Goal: Task Accomplishment & Management: Manage account settings

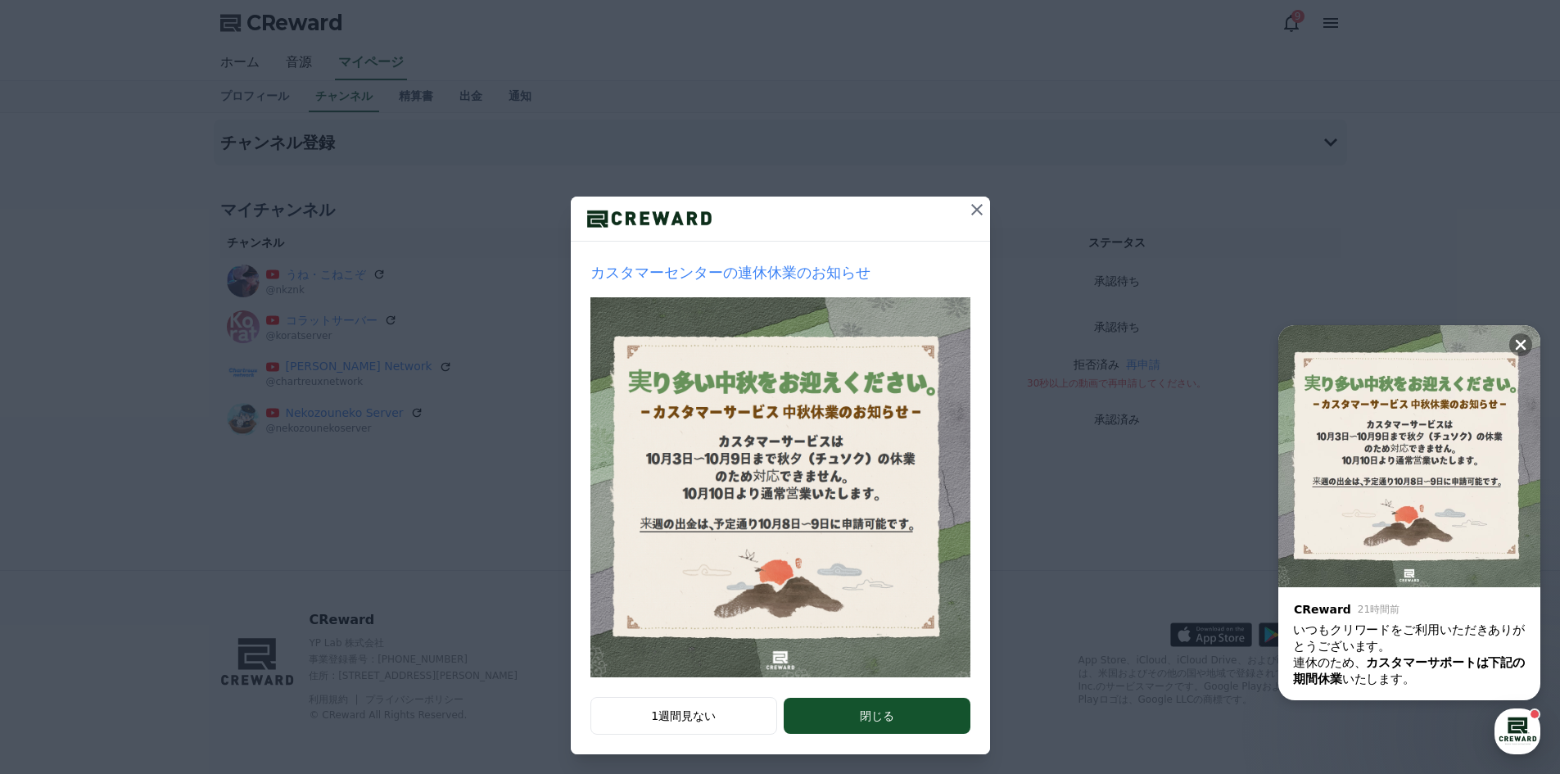
click at [964, 206] on button at bounding box center [977, 210] width 26 height 26
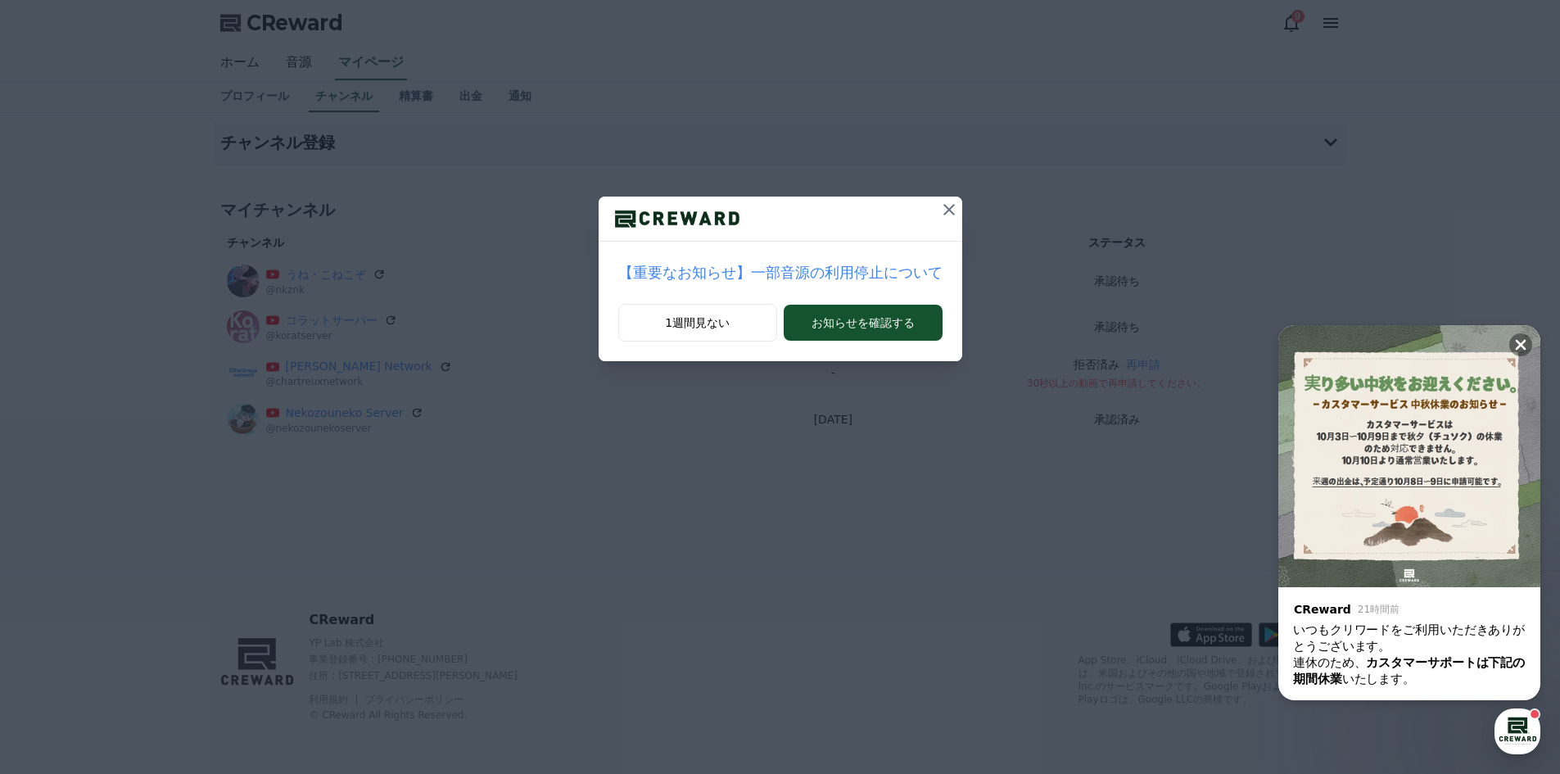
click at [939, 208] on icon at bounding box center [949, 210] width 20 height 20
click at [932, 210] on icon at bounding box center [942, 210] width 20 height 20
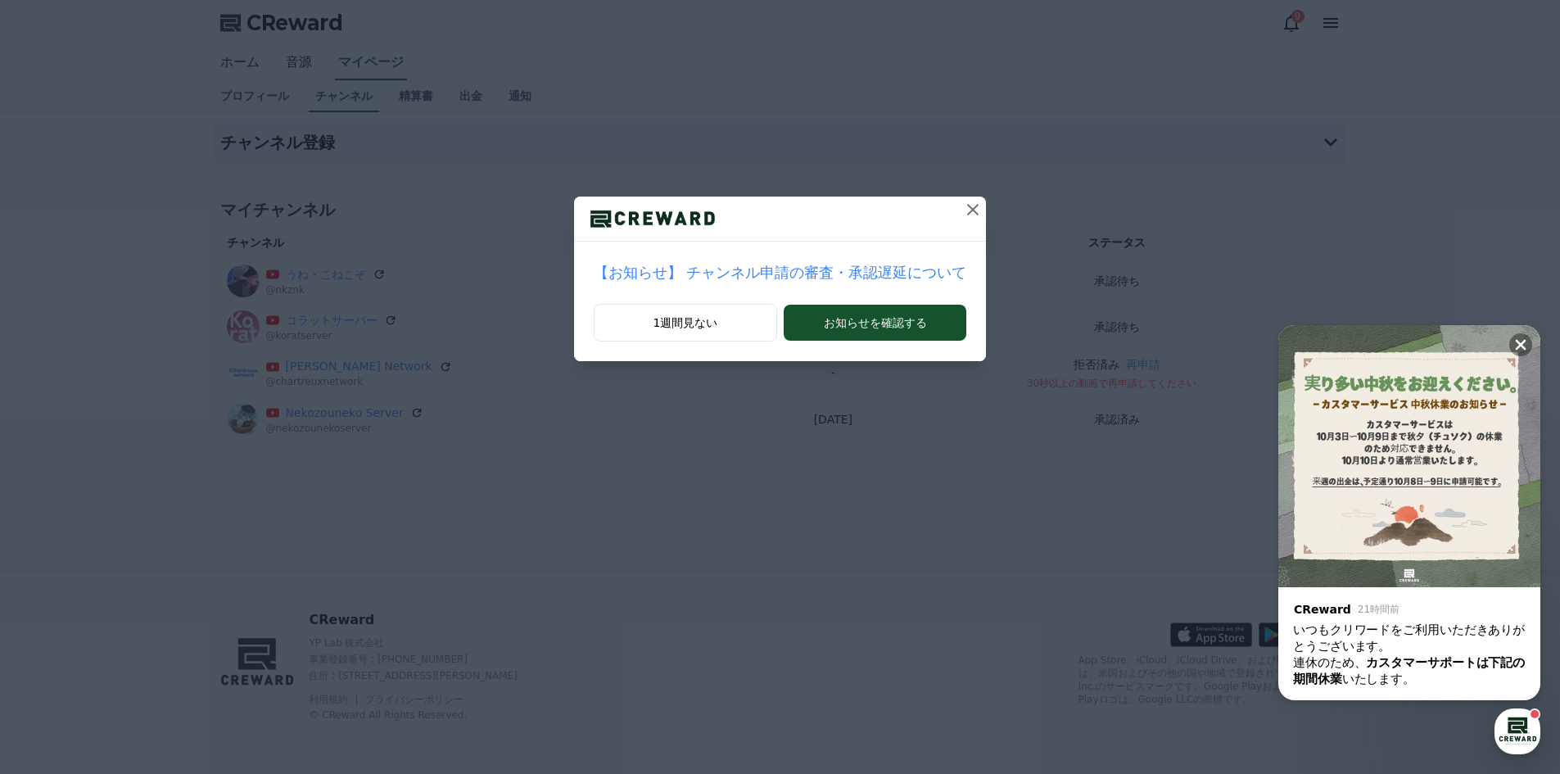
click at [963, 211] on icon at bounding box center [973, 210] width 20 height 20
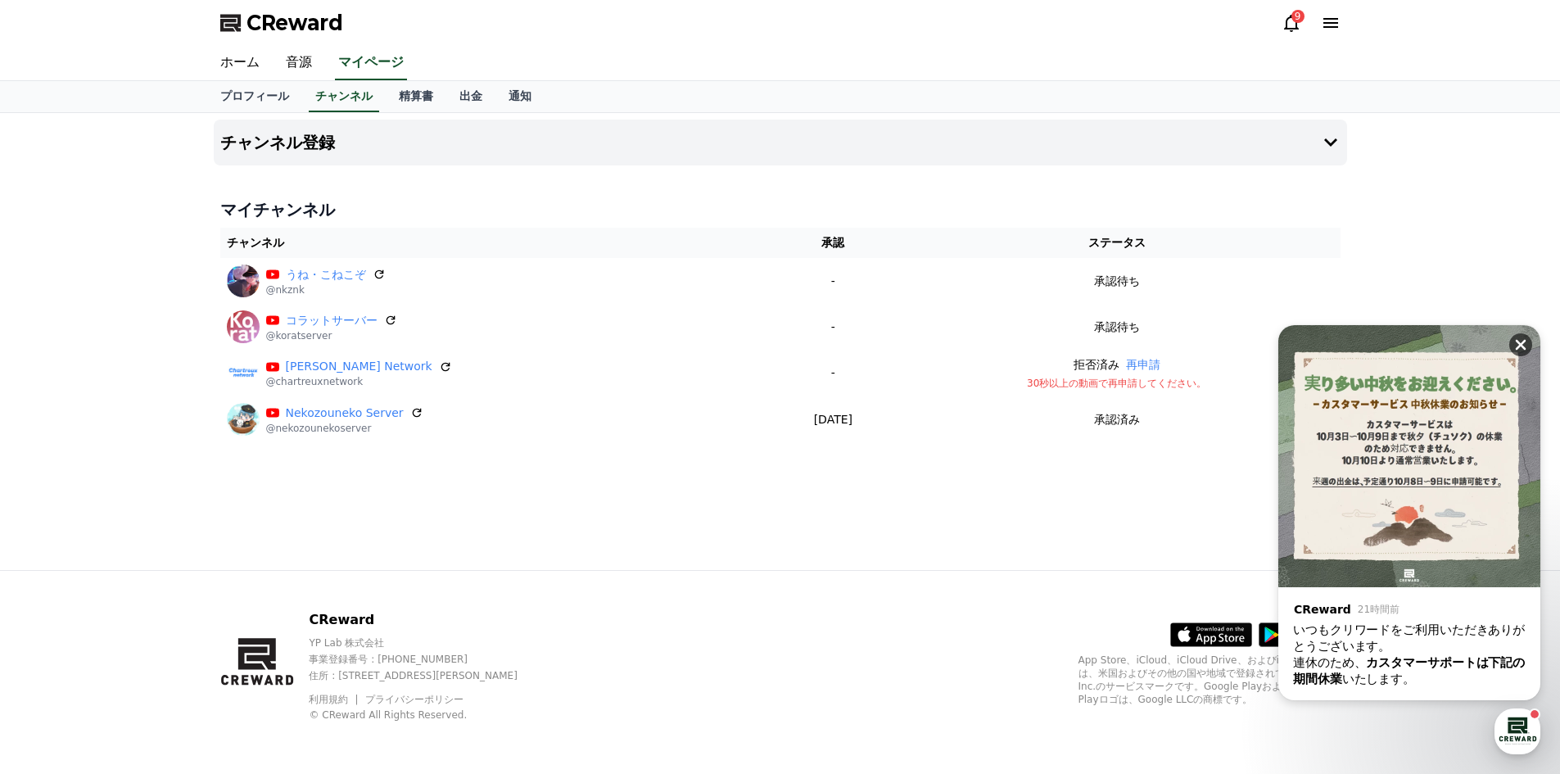
click at [1524, 343] on icon at bounding box center [1521, 345] width 16 height 16
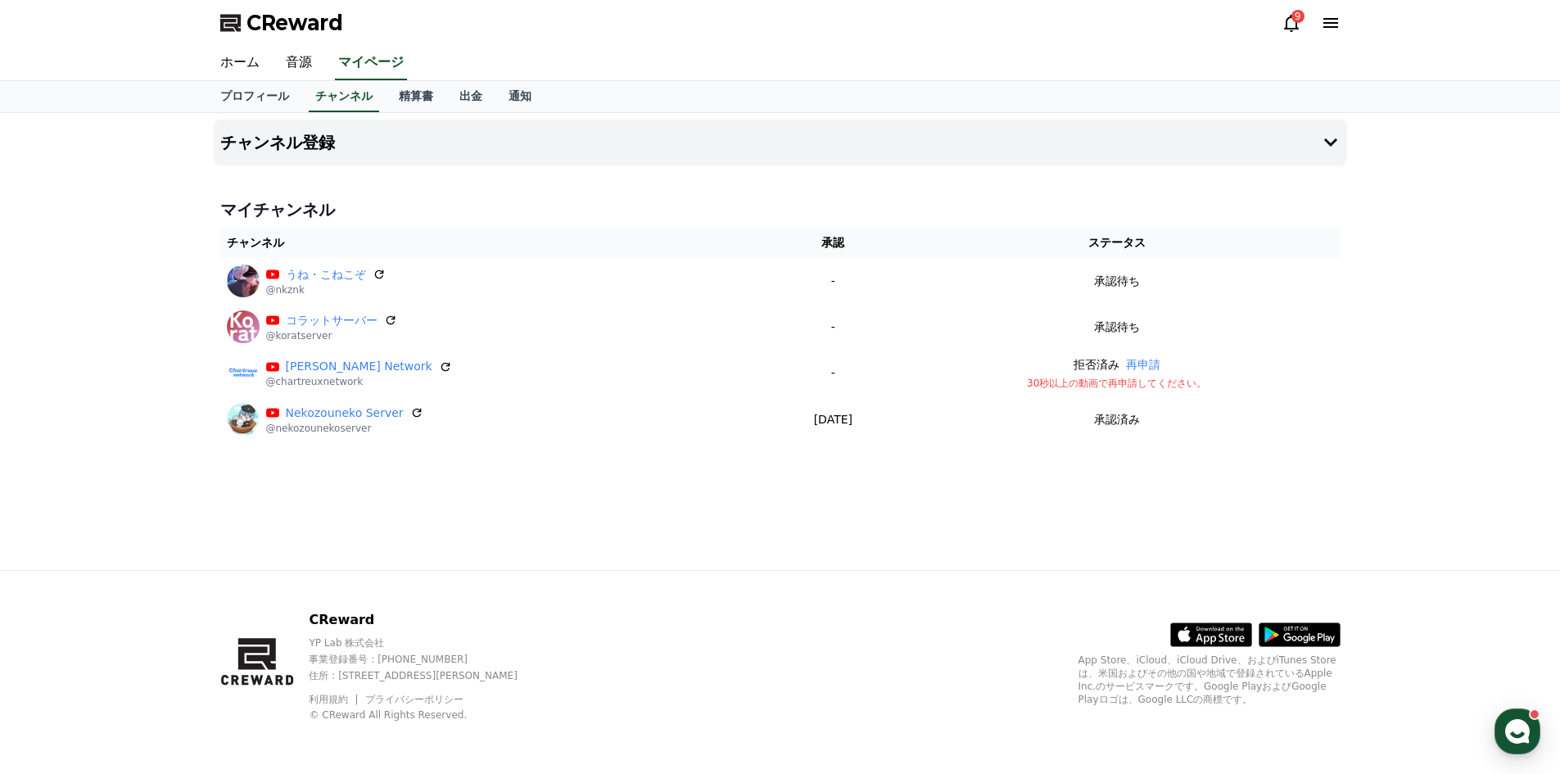
click at [1293, 25] on icon at bounding box center [1292, 23] width 20 height 20
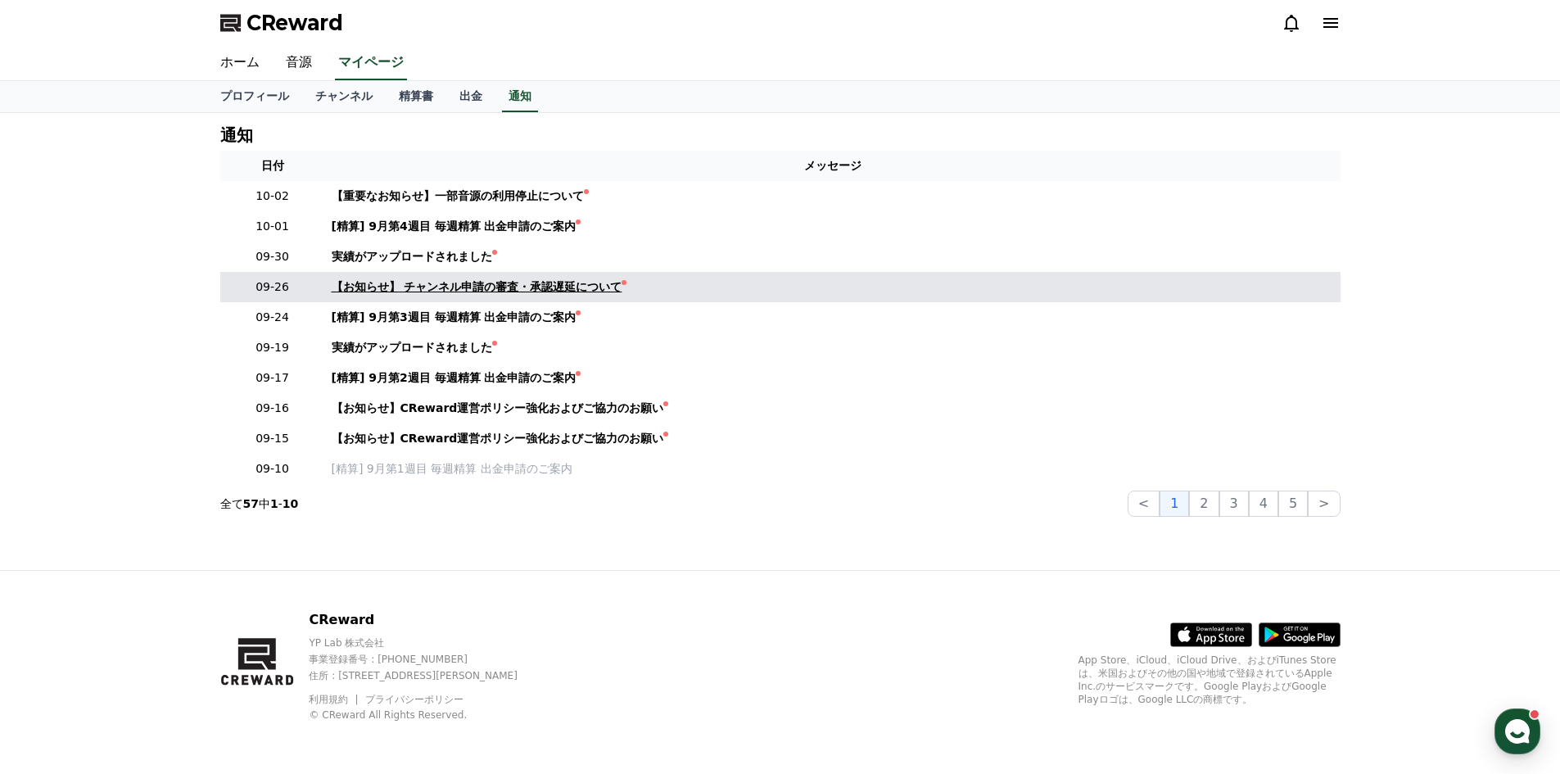
click at [497, 289] on div "【お知らせ】 チャンネル申請の審査・承認遅延について" at bounding box center [477, 286] width 291 height 17
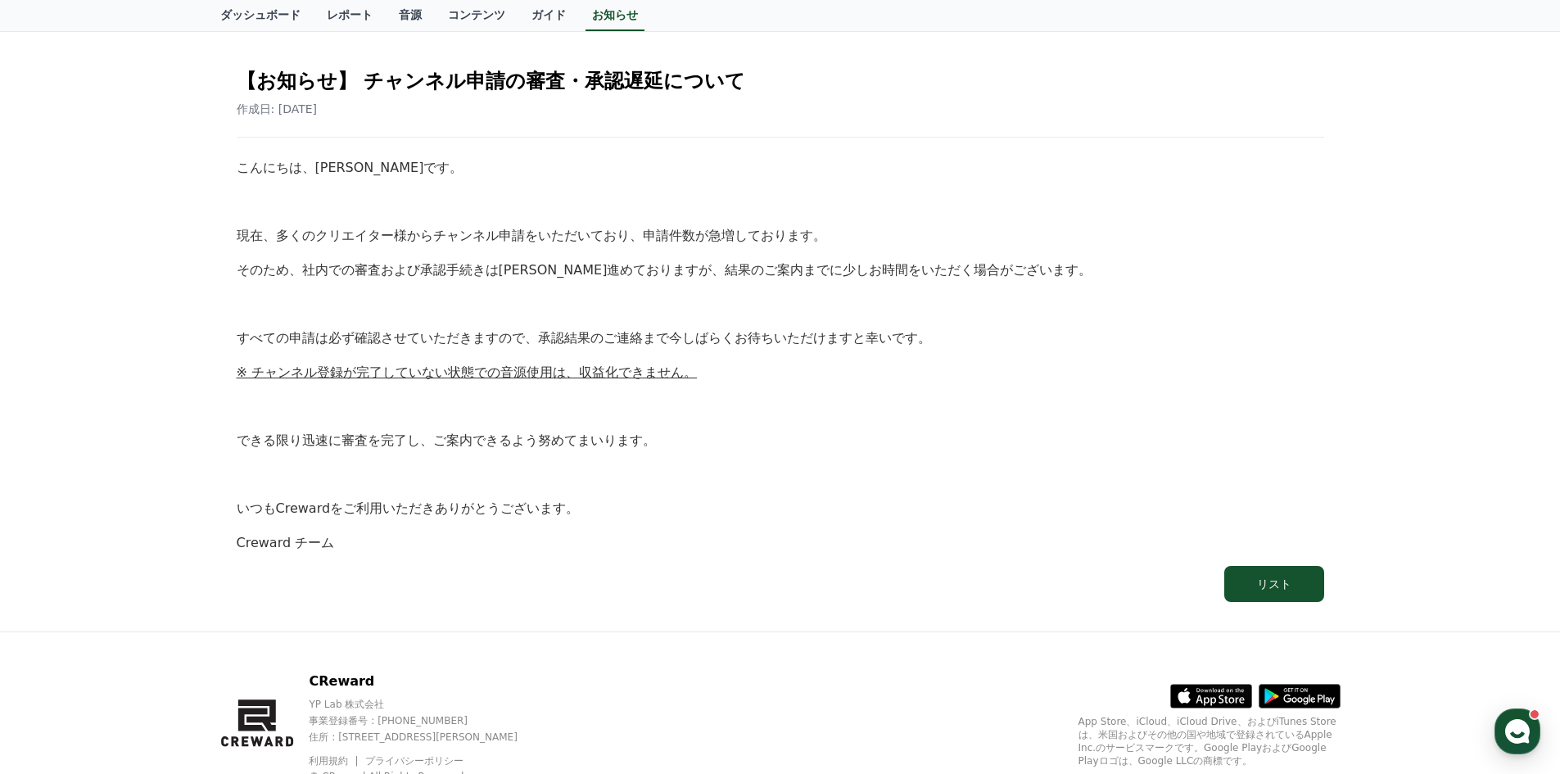
scroll to position [221, 0]
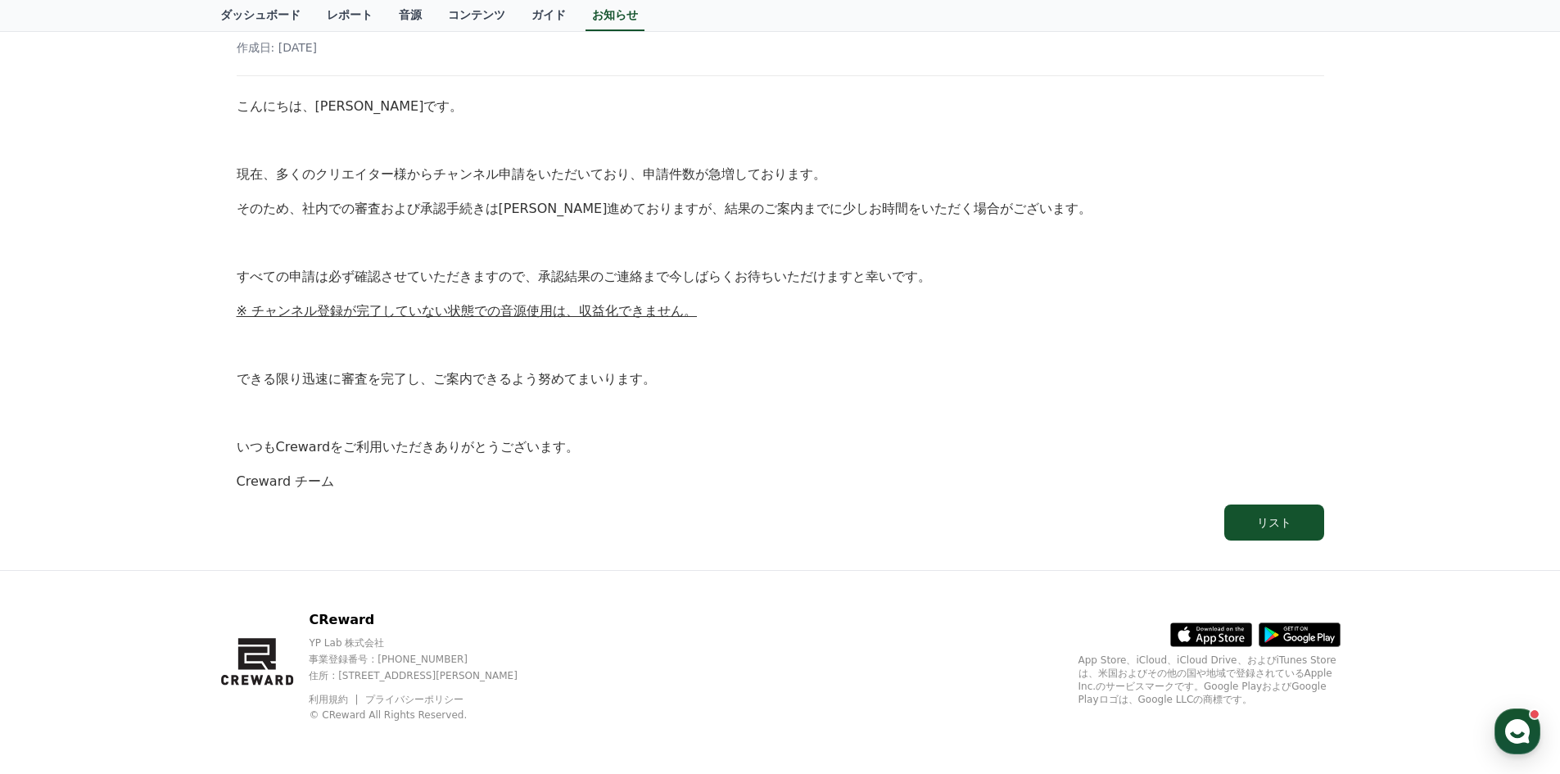
drag, startPoint x: 577, startPoint y: 493, endPoint x: 568, endPoint y: 493, distance: 9.0
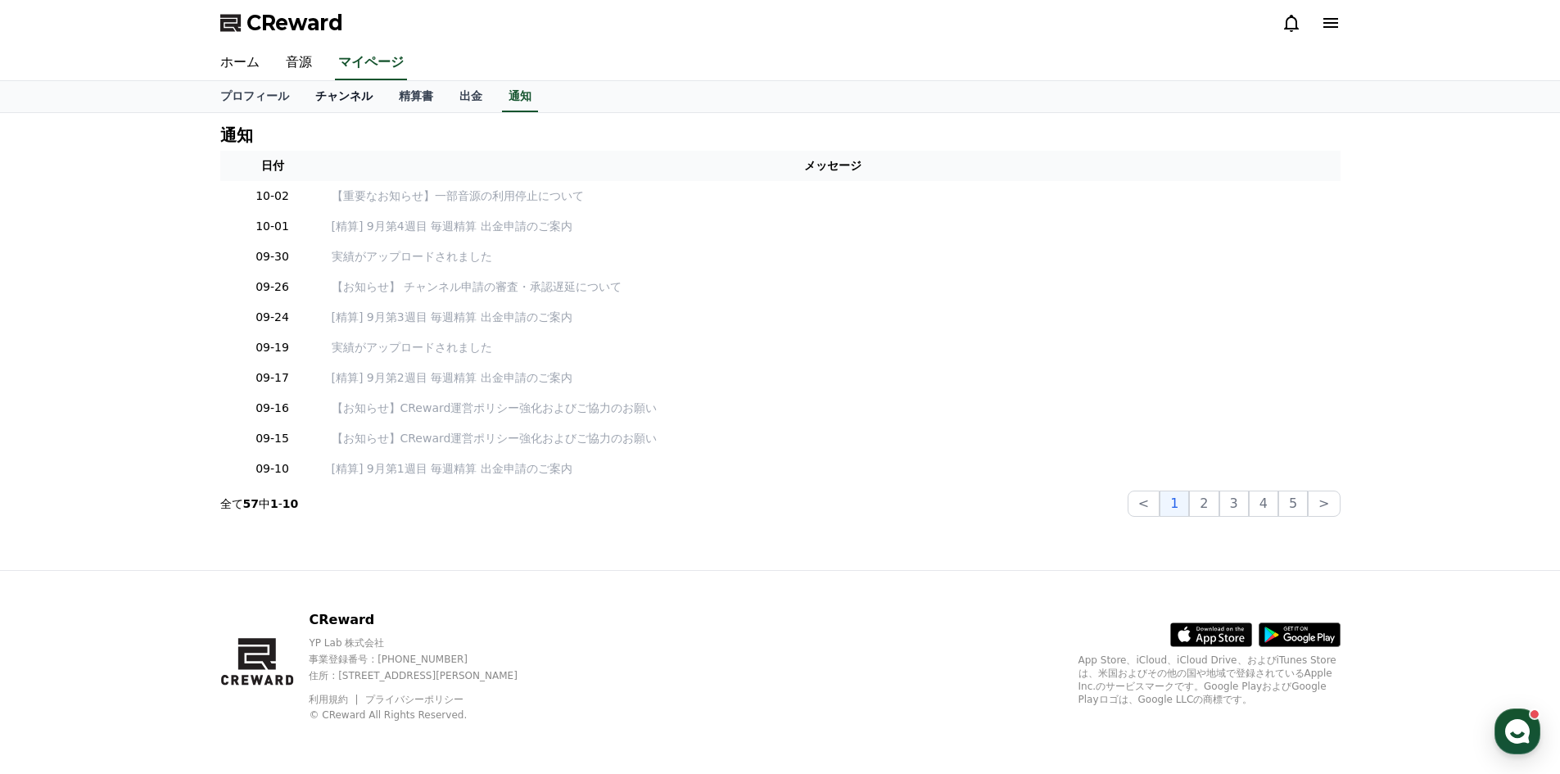
click at [325, 96] on link "チャンネル" at bounding box center [344, 96] width 84 height 31
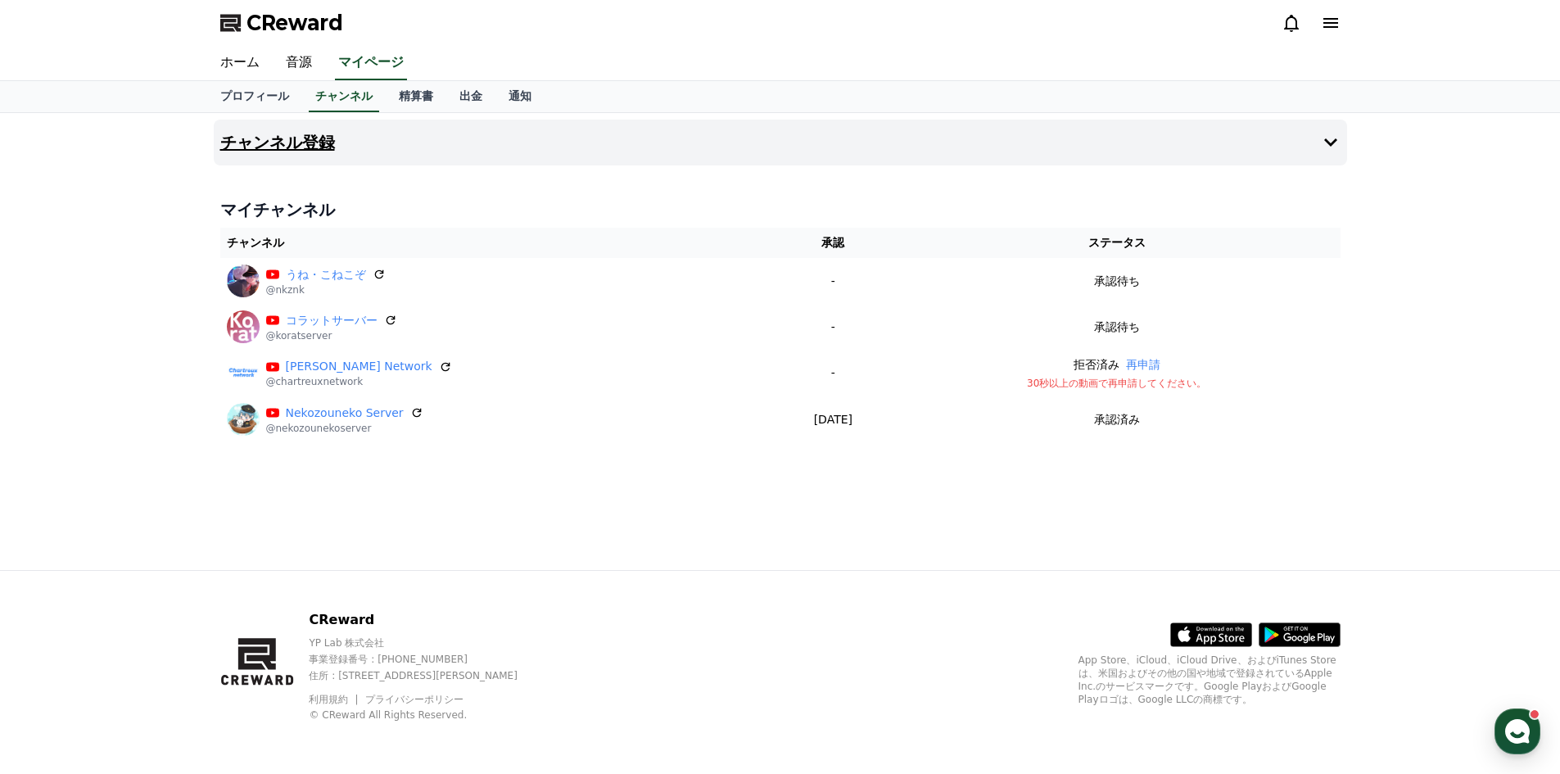
click at [309, 138] on h4 "チャンネル登録" at bounding box center [277, 142] width 115 height 18
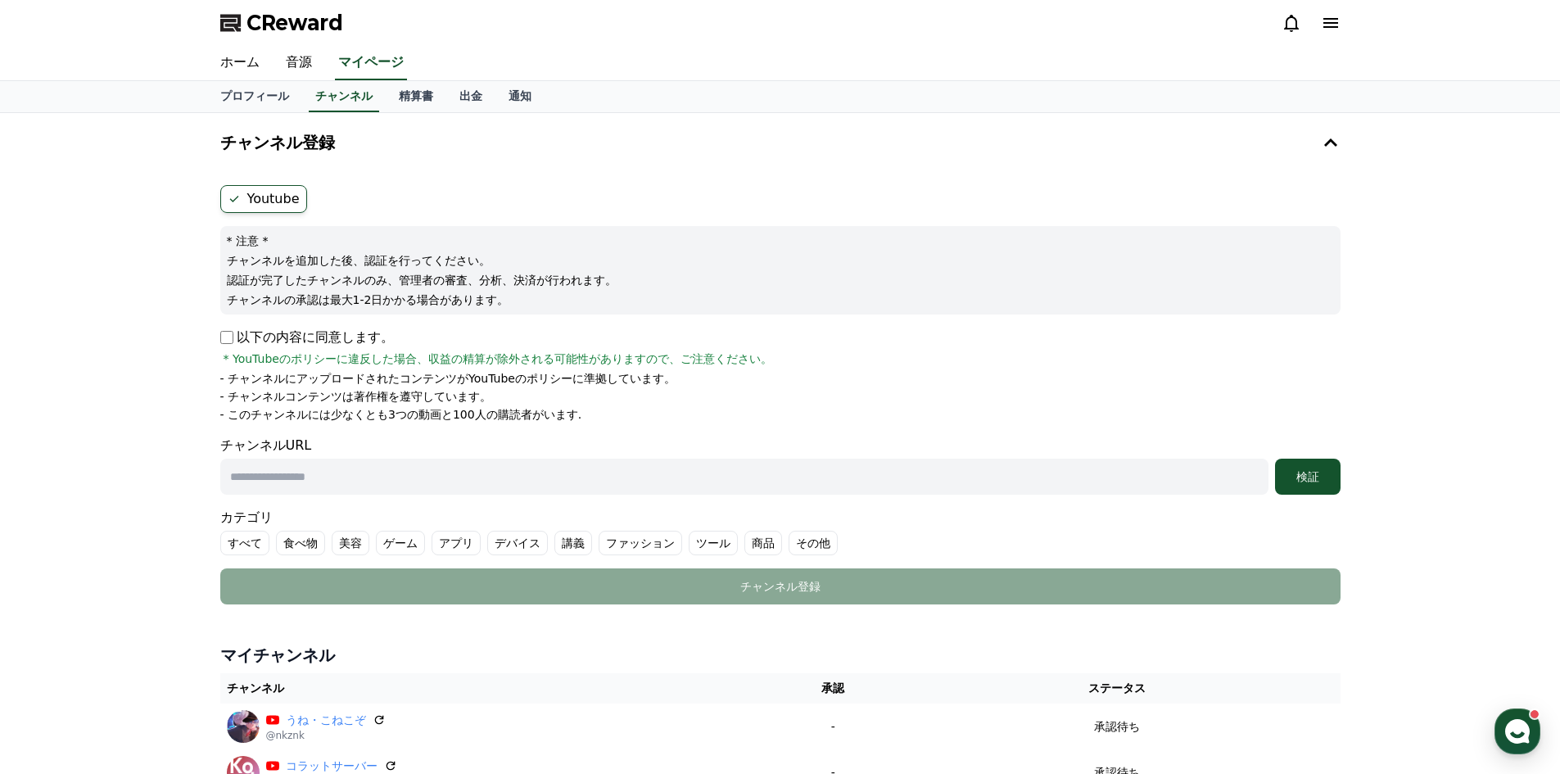
click at [391, 379] on p "- チャンネルにアップロードされたコンテンツがYouTubeのポリシーに準拠しています。" at bounding box center [447, 378] width 455 height 16
click at [396, 260] on p "チャンネルを追加した後、認証を行ってください。" at bounding box center [780, 260] width 1107 height 16
click at [293, 200] on label "Youtube" at bounding box center [263, 199] width 87 height 28
